Goal: Task Accomplishment & Management: Use online tool/utility

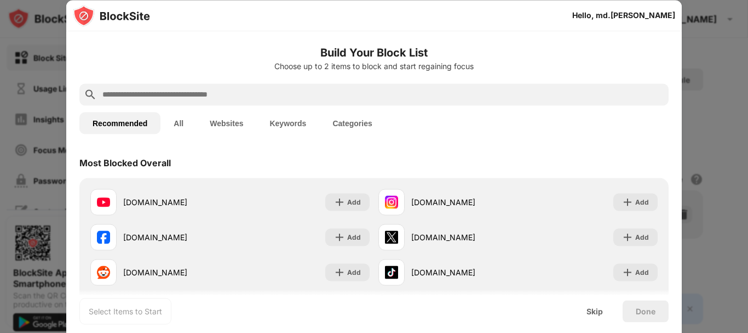
click at [177, 121] on button "All" at bounding box center [178, 123] width 36 height 22
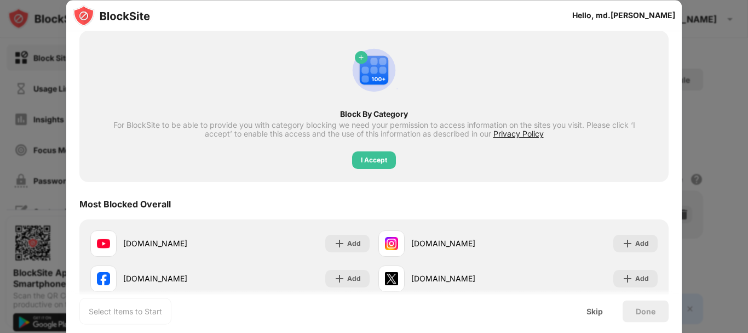
scroll to position [164, 0]
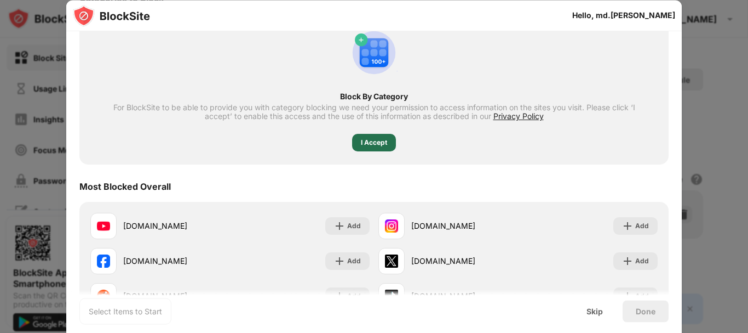
click at [368, 143] on div "I Accept" at bounding box center [374, 142] width 26 height 11
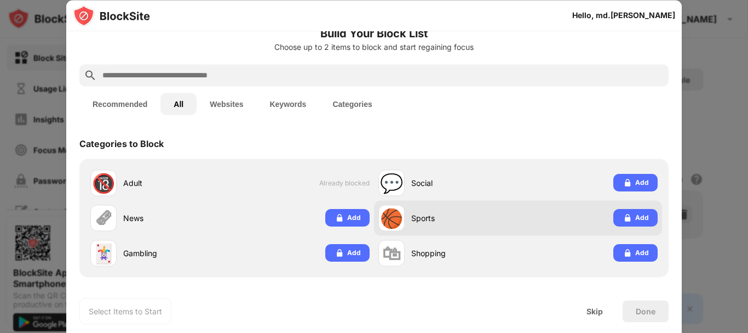
scroll to position [0, 0]
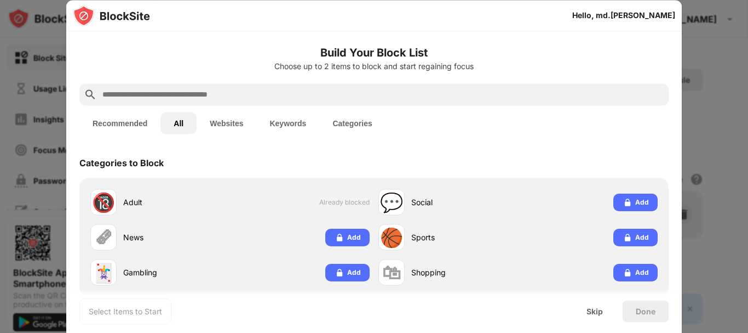
click at [225, 125] on button "Websites" at bounding box center [227, 123] width 60 height 22
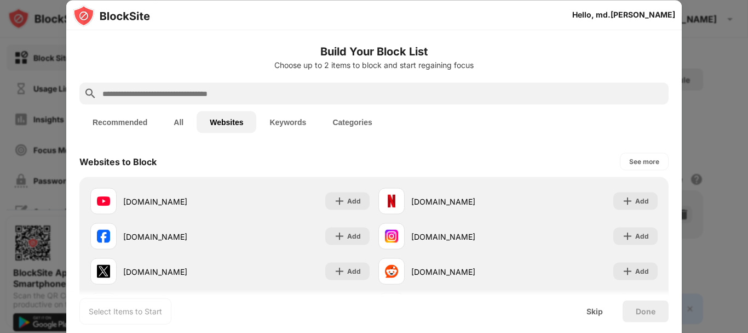
click at [294, 122] on button "Keywords" at bounding box center [287, 122] width 63 height 22
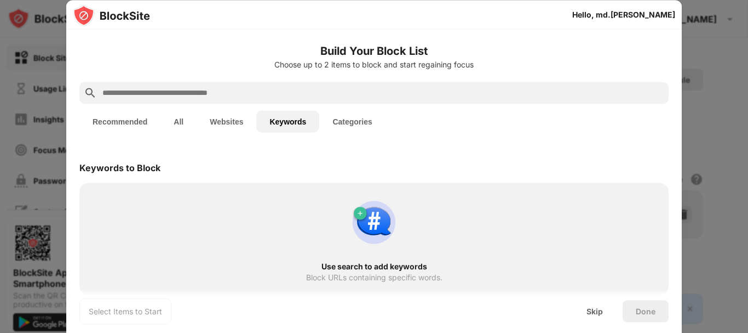
click at [350, 123] on button "Categories" at bounding box center [352, 121] width 66 height 22
